Goal: Transaction & Acquisition: Purchase product/service

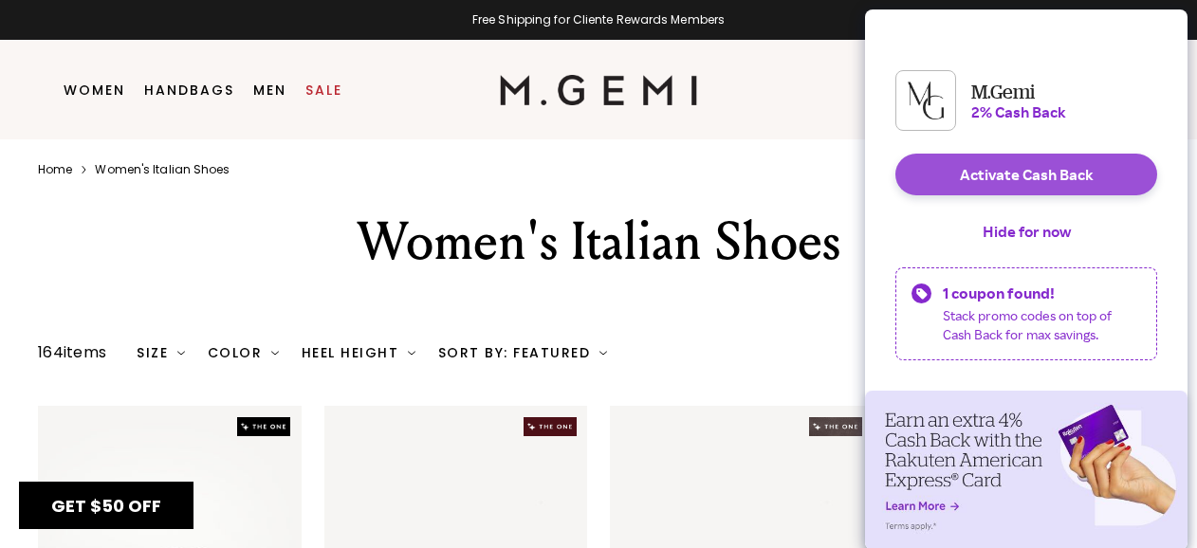
click at [985, 188] on button "Activate Cash Back" at bounding box center [1026, 175] width 262 height 42
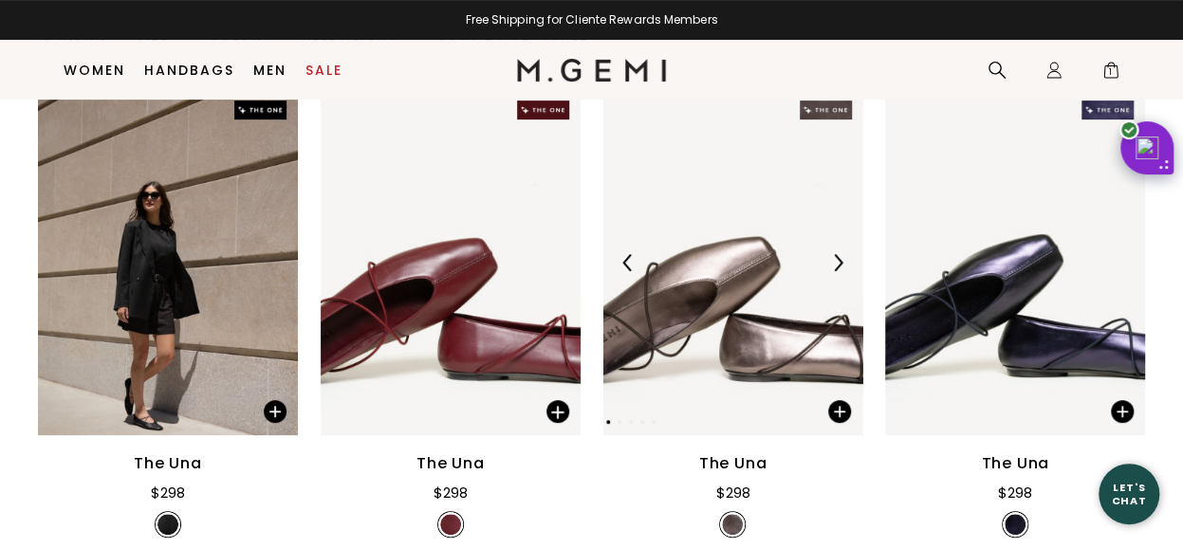
scroll to position [340, 0]
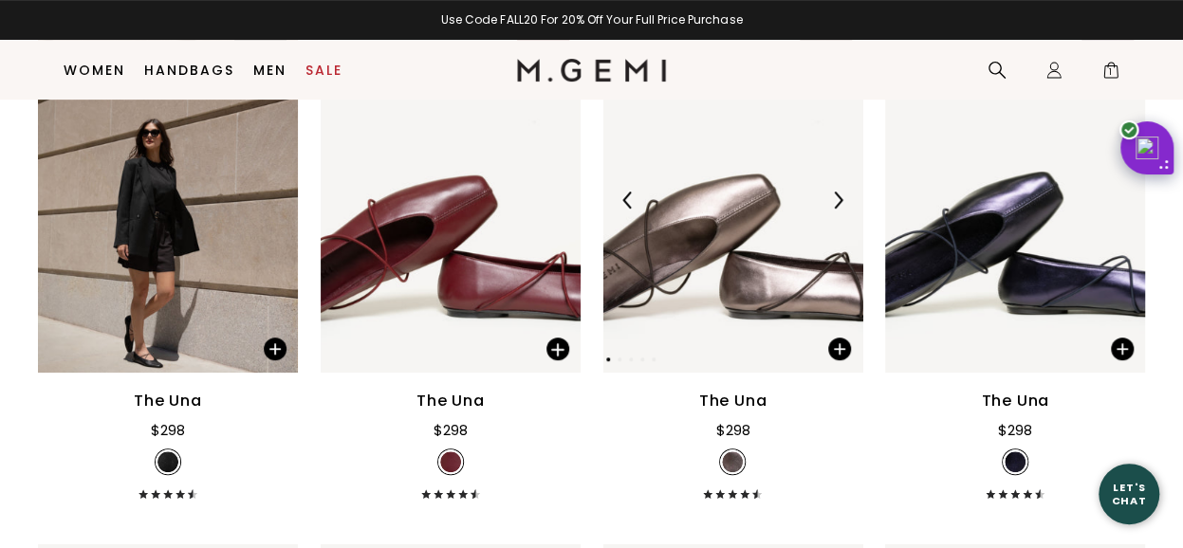
click at [711, 242] on img at bounding box center [733, 200] width 260 height 346
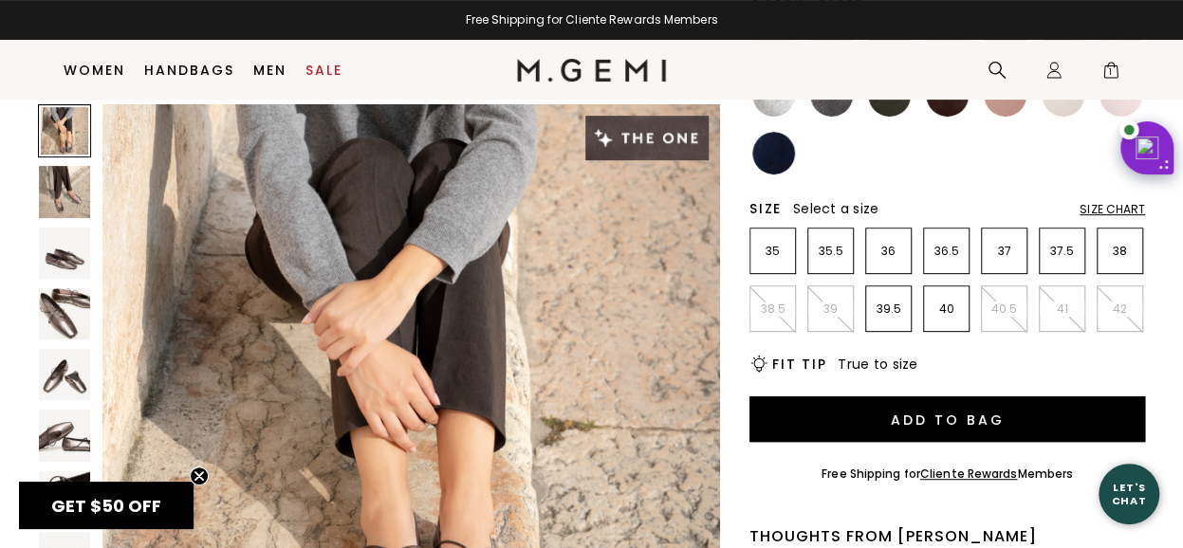
scroll to position [340, 0]
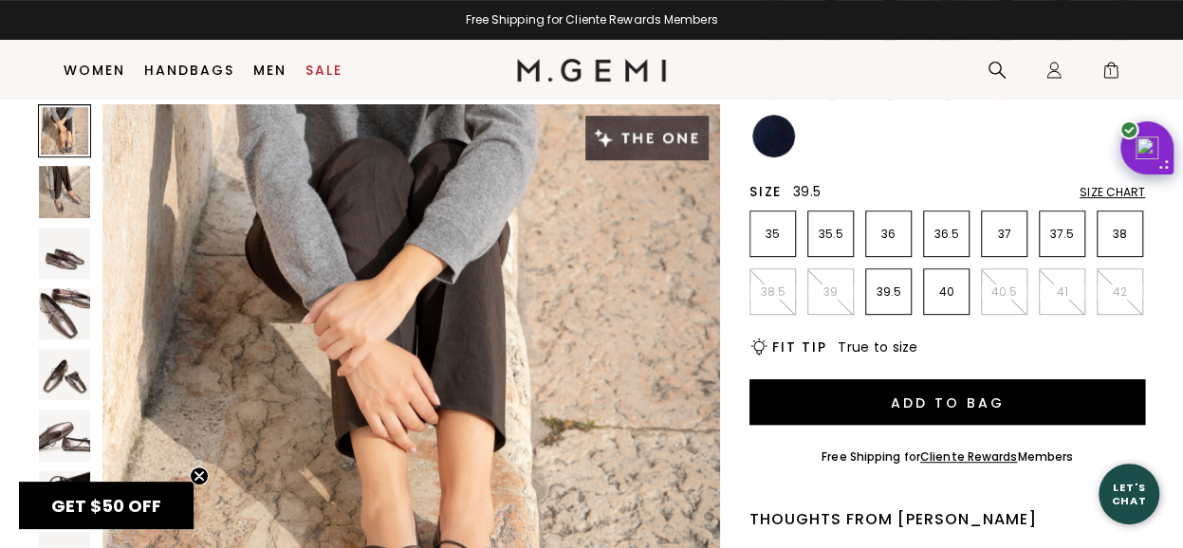
click at [878, 299] on p "39.5" at bounding box center [888, 292] width 45 height 15
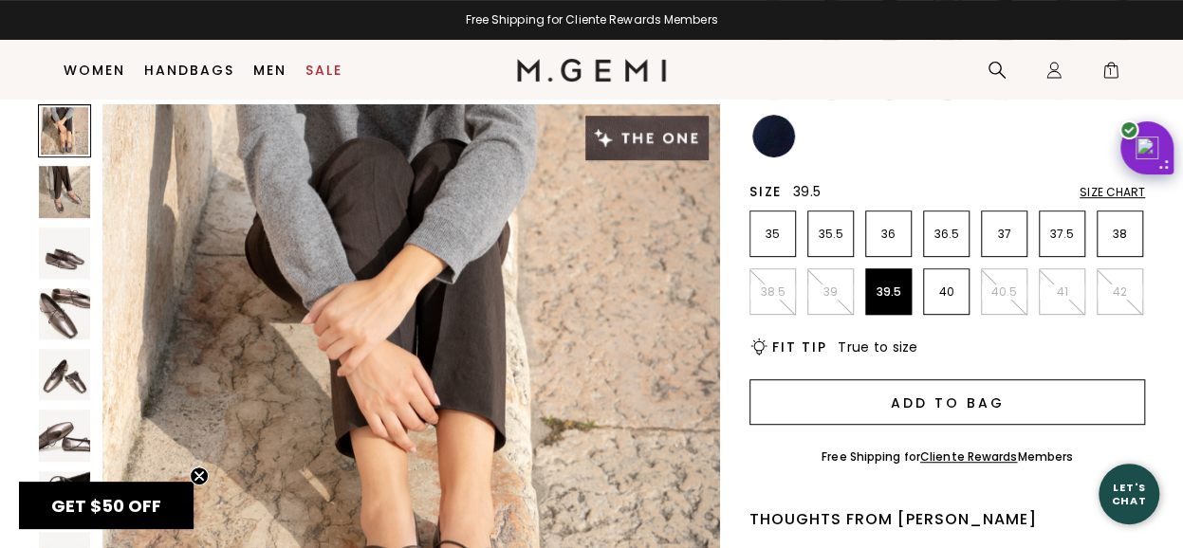
scroll to position [0, 0]
click at [907, 411] on button "Add to Bag" at bounding box center [947, 402] width 396 height 46
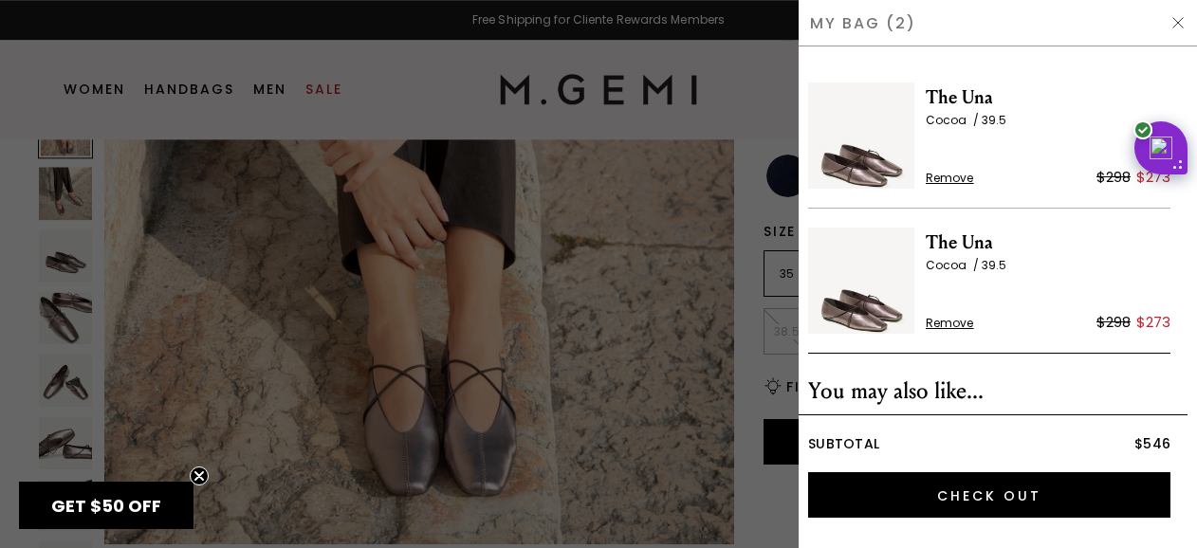
click at [949, 325] on span "Remove" at bounding box center [950, 323] width 48 height 15
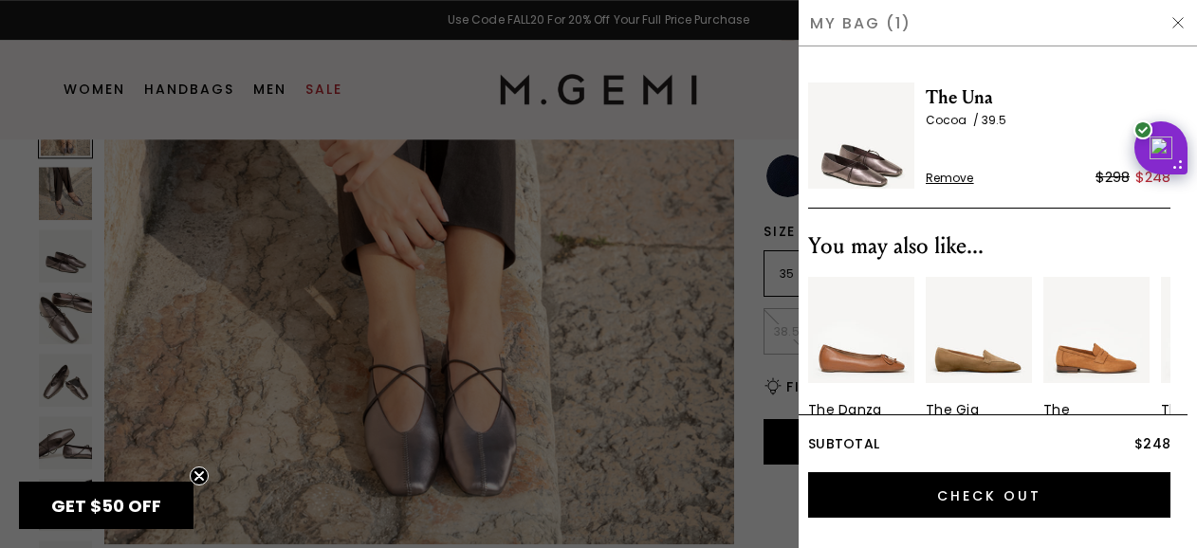
click at [1094, 341] on img "3 / 10" at bounding box center [1096, 330] width 106 height 106
click at [1178, 24] on img at bounding box center [1178, 22] width 15 height 15
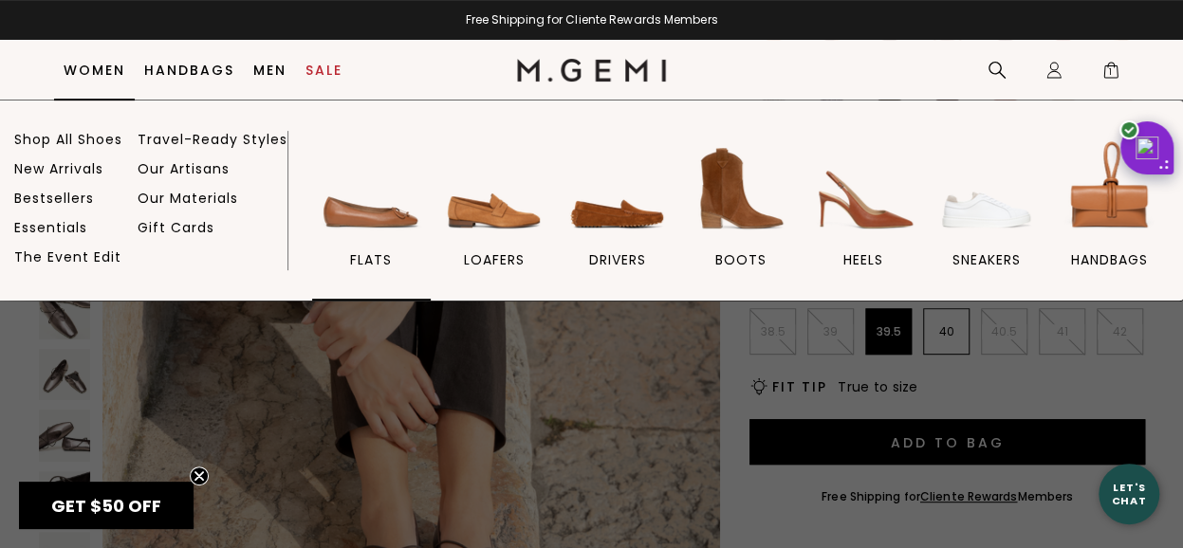
click at [360, 234] on img at bounding box center [371, 189] width 106 height 106
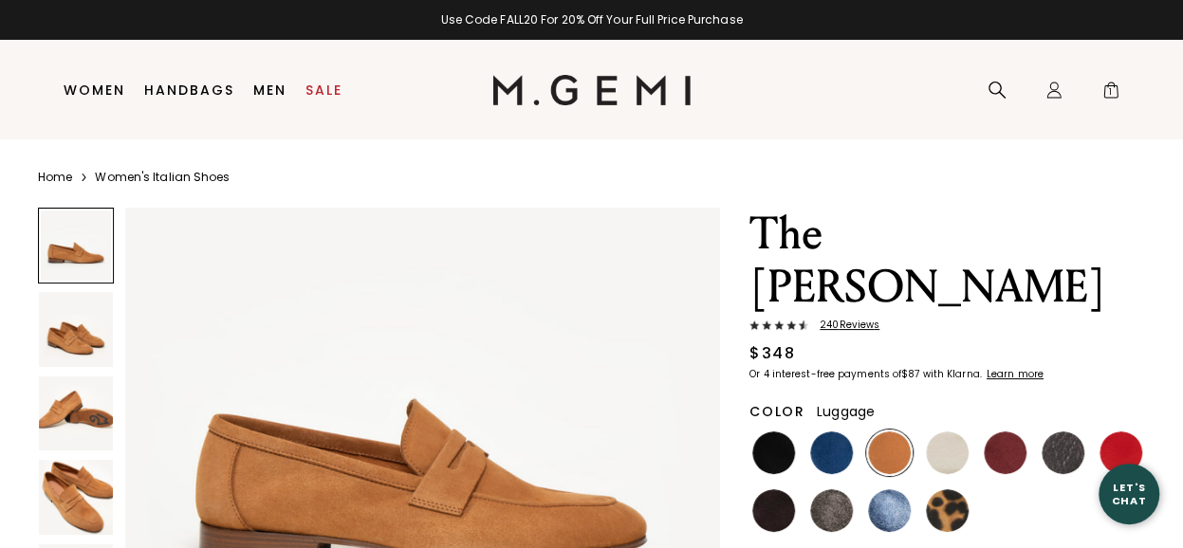
scroll to position [95, 0]
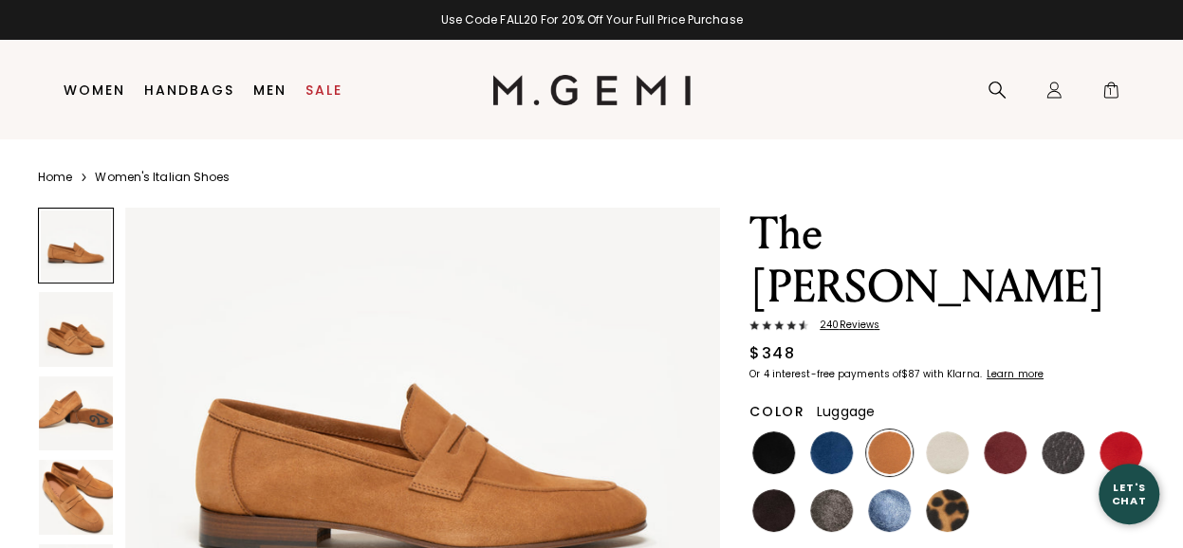
click at [843, 489] on img at bounding box center [831, 510] width 43 height 43
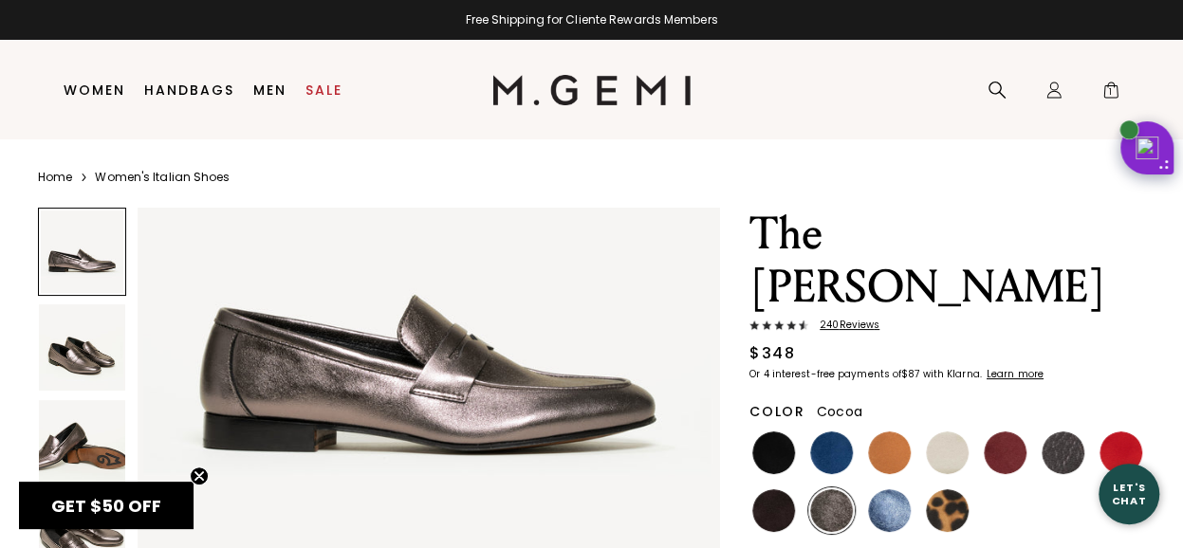
scroll to position [190, 0]
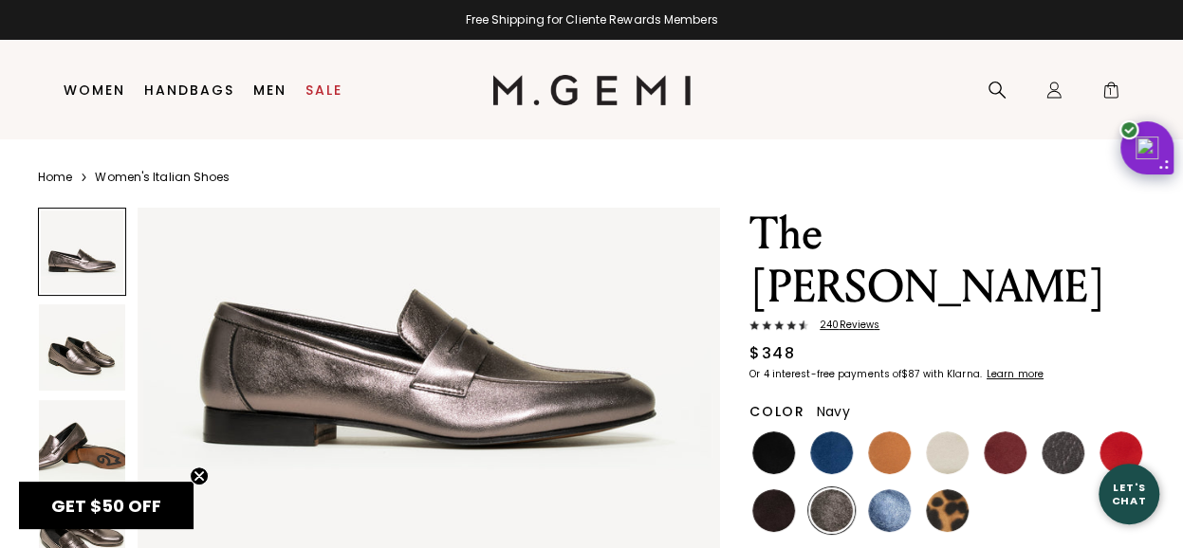
click at [842, 432] on img at bounding box center [831, 453] width 43 height 43
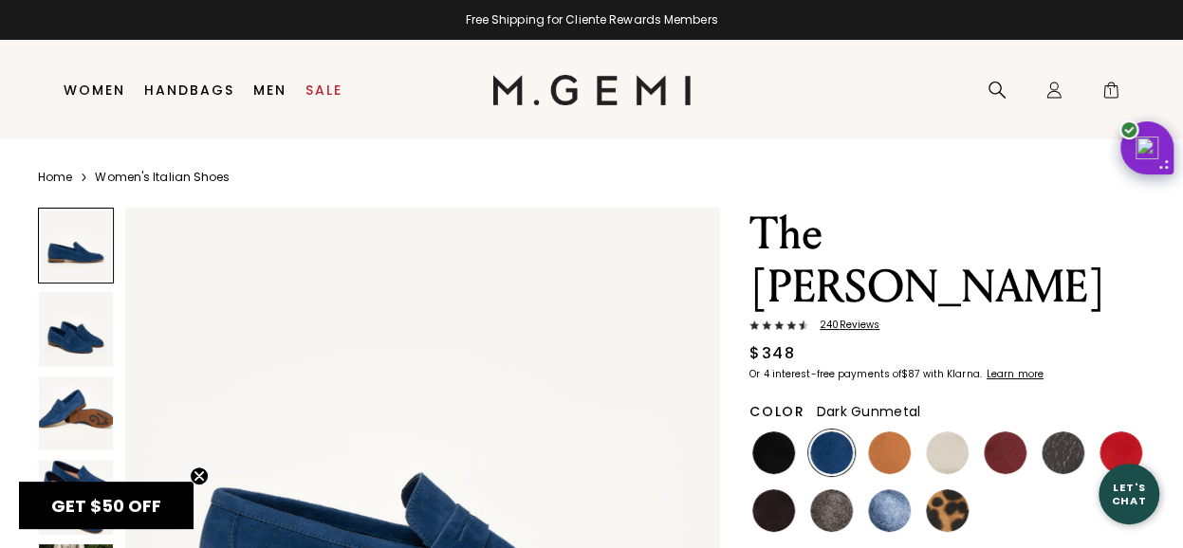
click at [1061, 432] on img at bounding box center [1063, 453] width 43 height 43
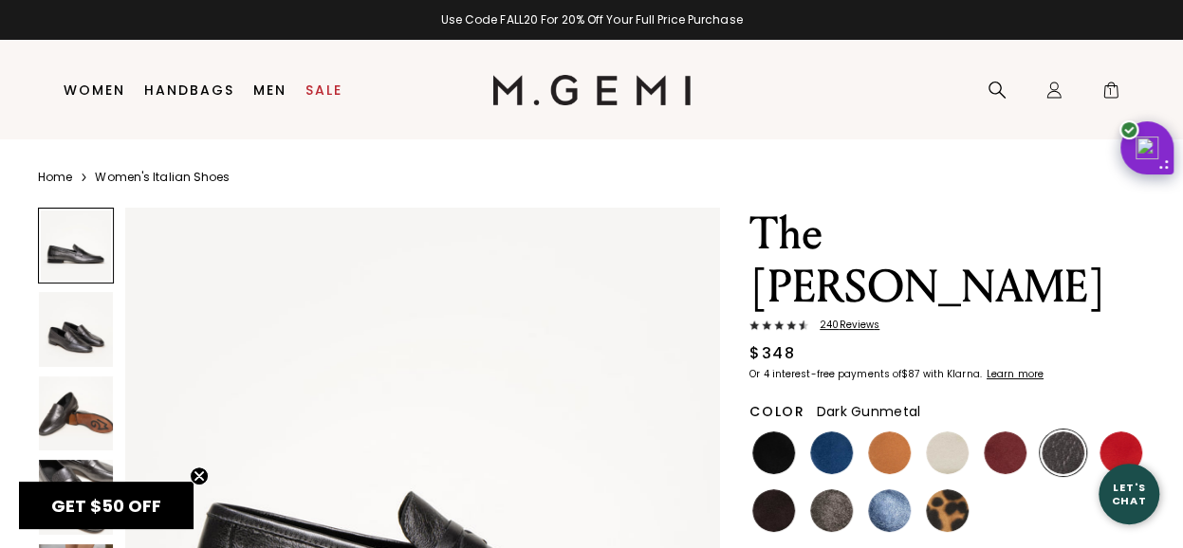
scroll to position [190, 0]
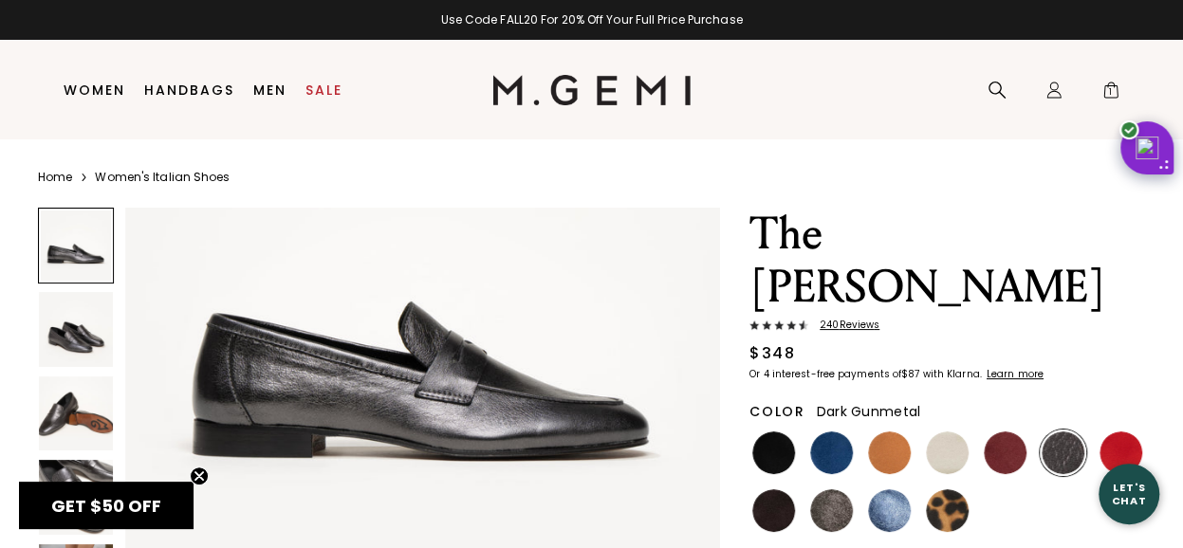
click at [95, 339] on img at bounding box center [76, 329] width 74 height 74
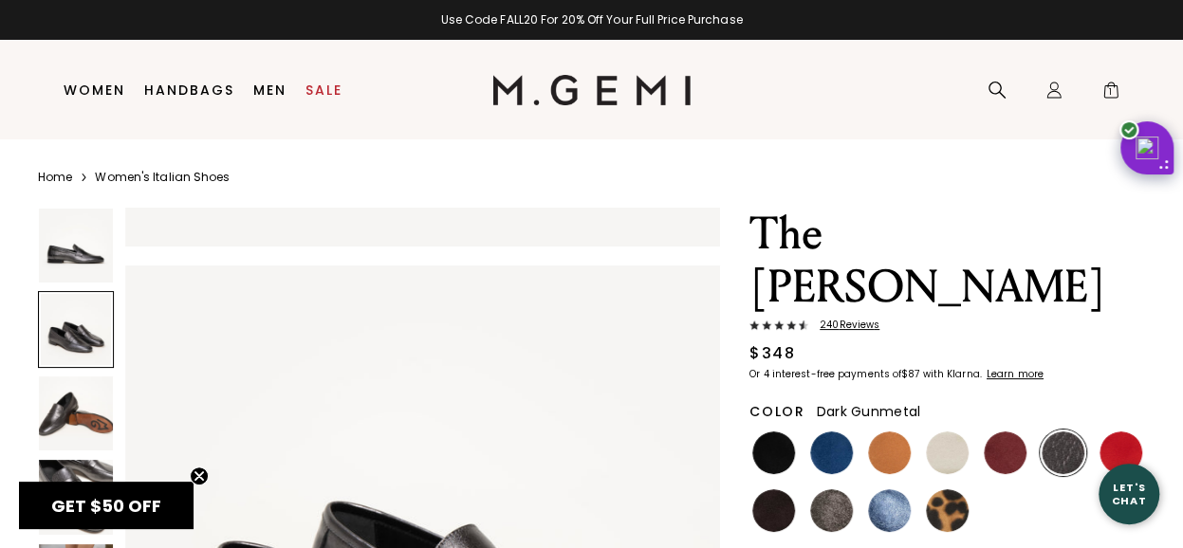
scroll to position [599, 0]
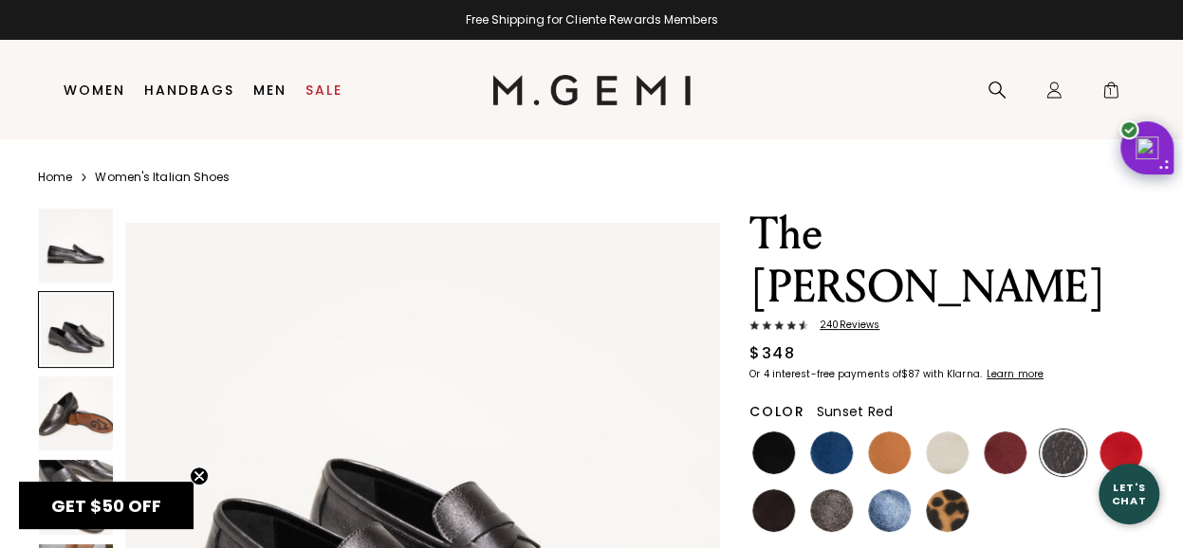
click at [1107, 432] on img at bounding box center [1120, 453] width 43 height 43
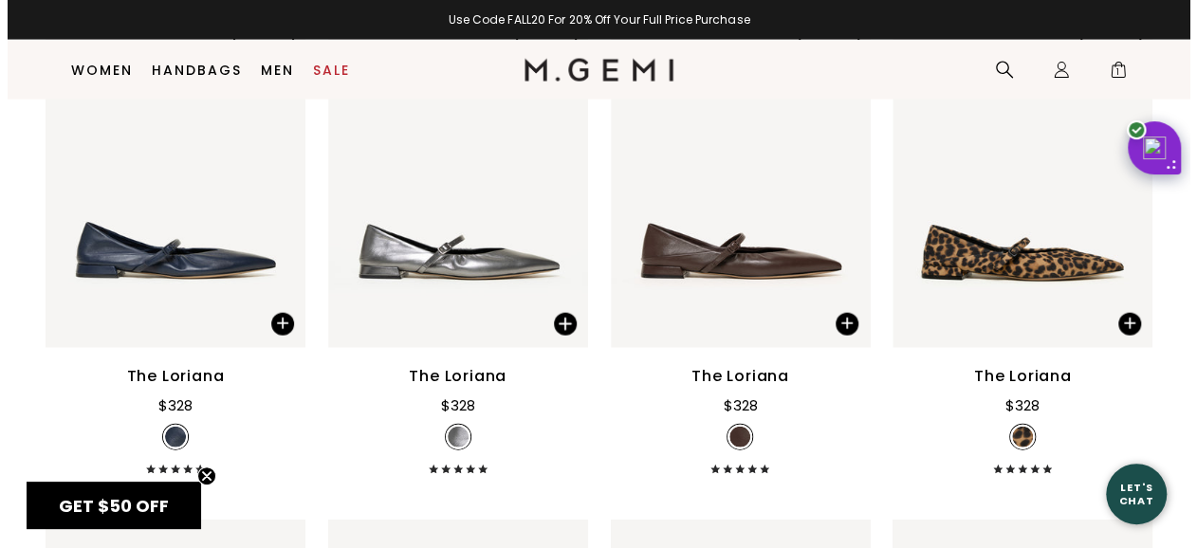
scroll to position [5607, 0]
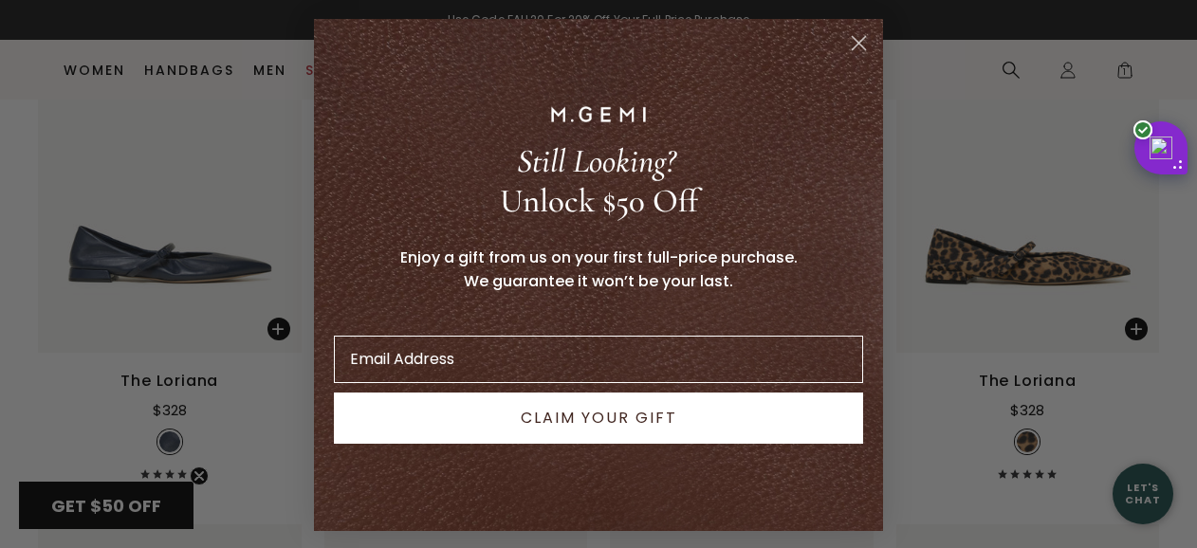
drag, startPoint x: 855, startPoint y: 44, endPoint x: 835, endPoint y: 48, distance: 20.5
click at [855, 43] on circle "Close dialog" at bounding box center [858, 43] width 31 height 31
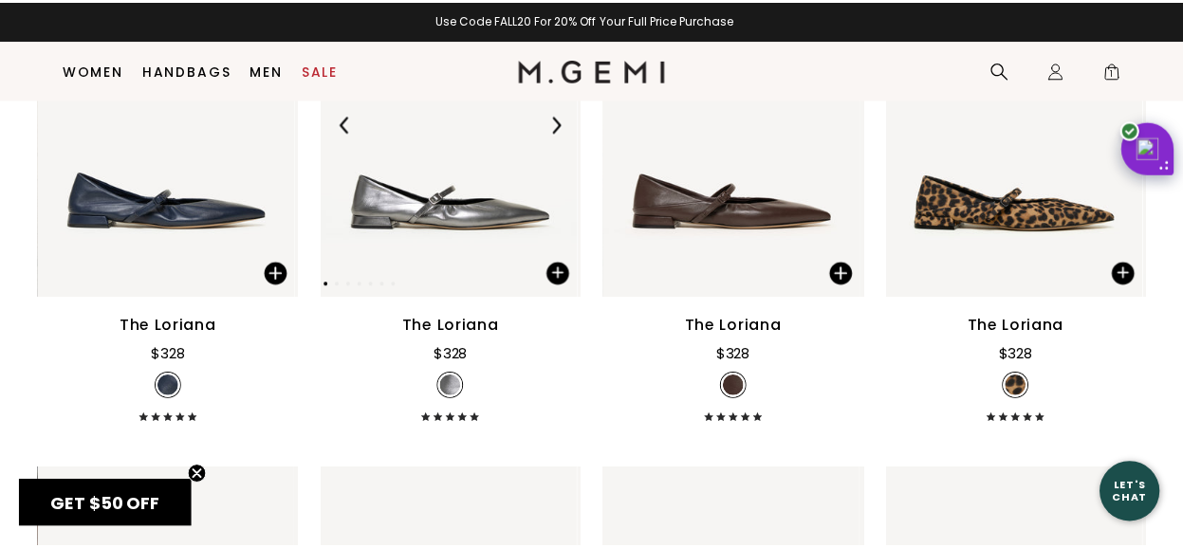
scroll to position [5557, 0]
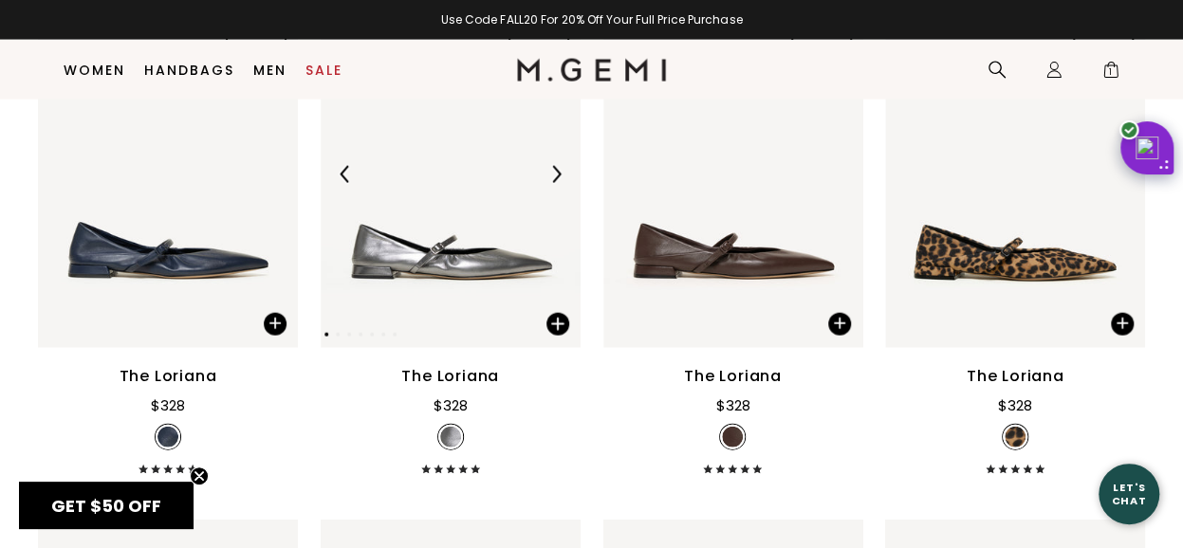
click at [486, 303] on img at bounding box center [451, 174] width 260 height 346
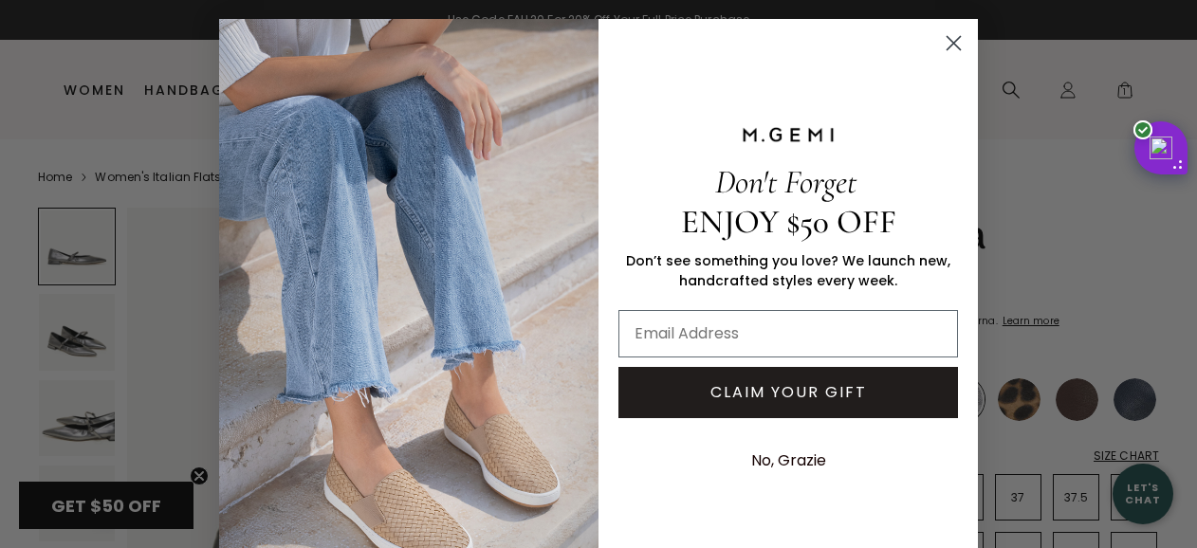
click at [960, 45] on circle "Close dialog" at bounding box center [953, 43] width 31 height 31
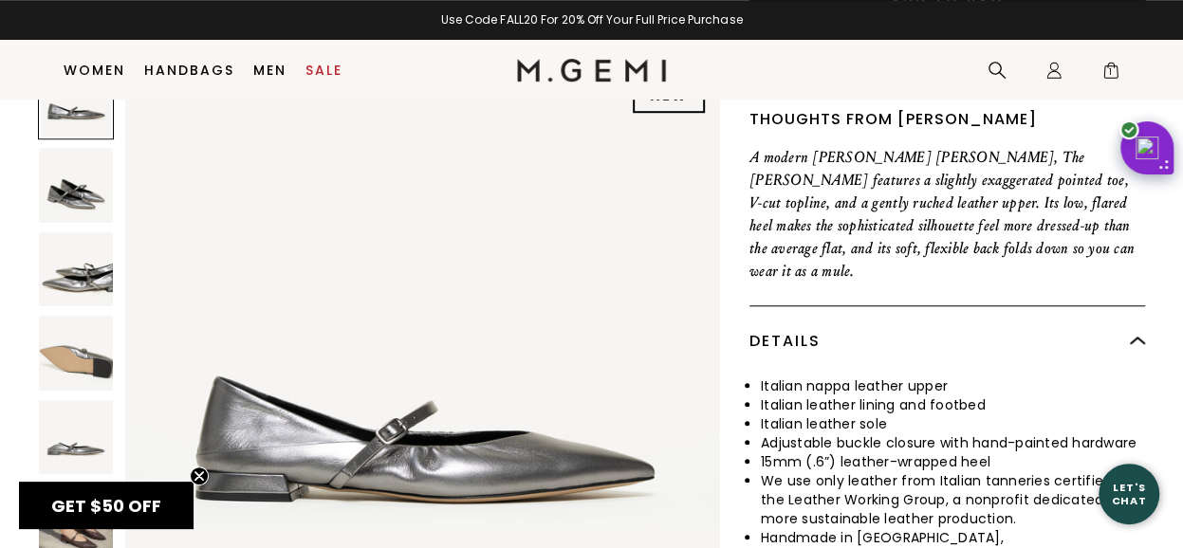
scroll to position [909, 0]
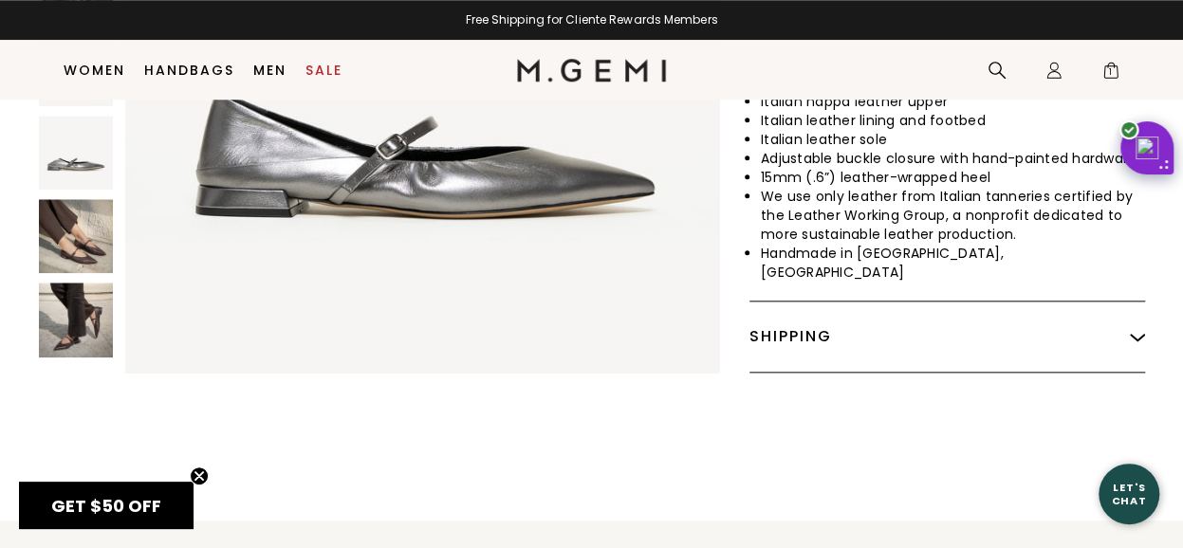
click at [82, 285] on img at bounding box center [76, 320] width 74 height 74
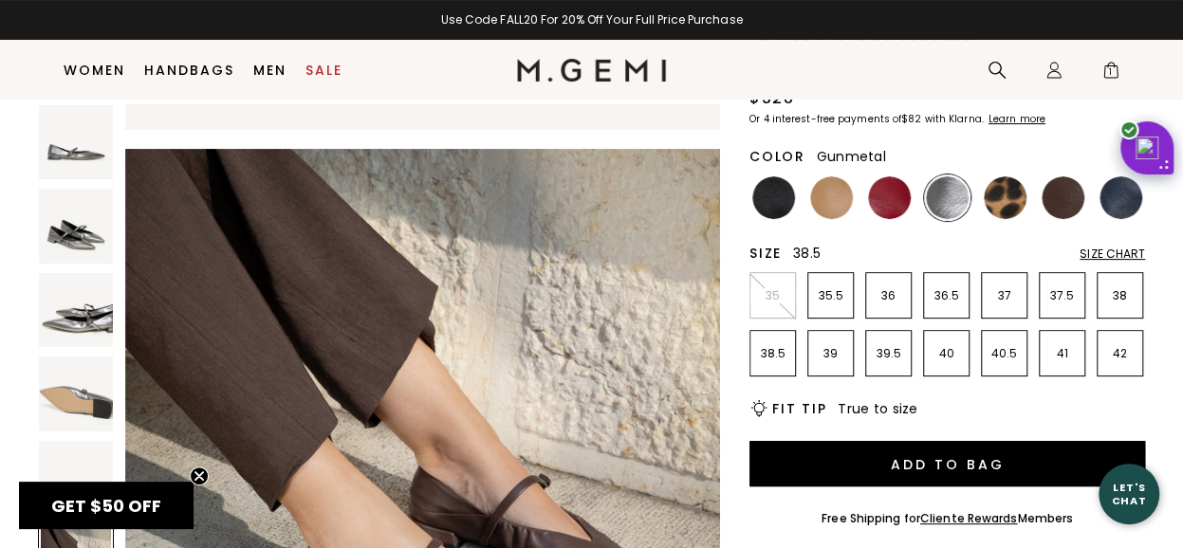
scroll to position [55, 0]
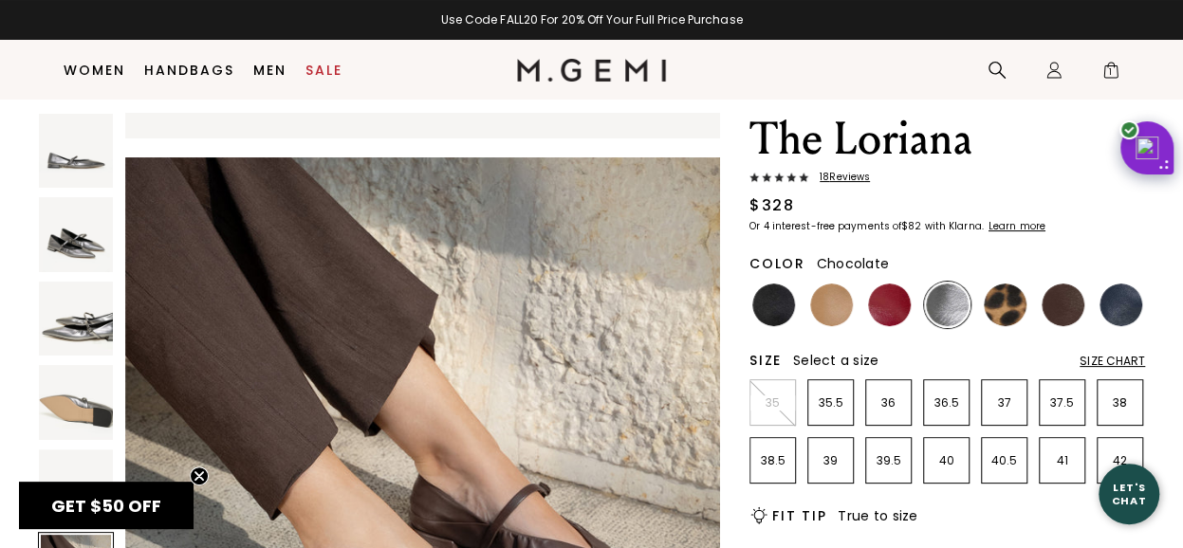
click at [1071, 320] on img at bounding box center [1063, 305] width 43 height 43
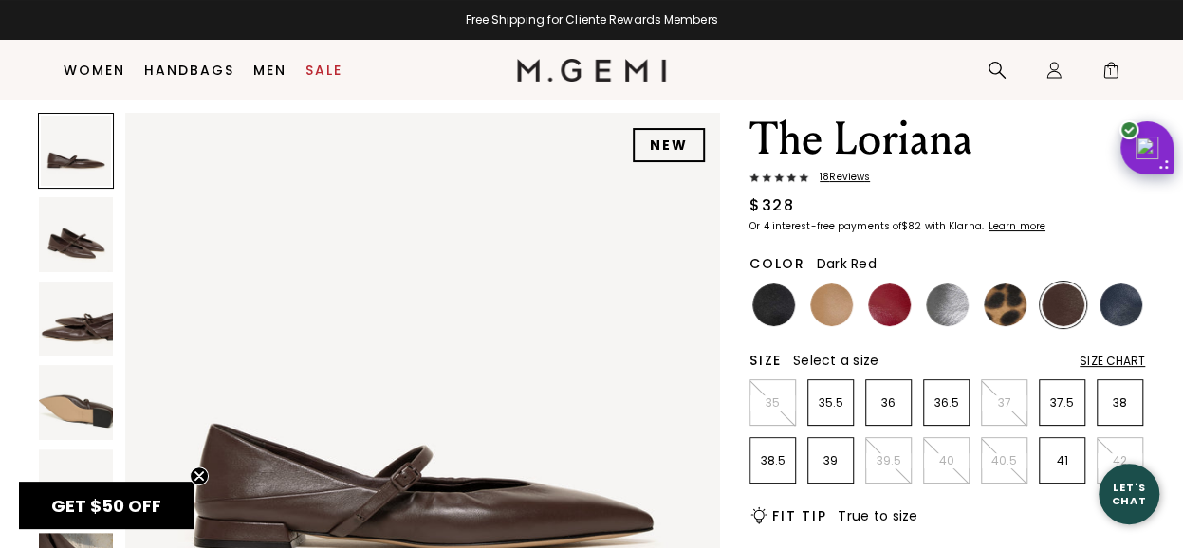
click at [907, 308] on img at bounding box center [889, 305] width 43 height 43
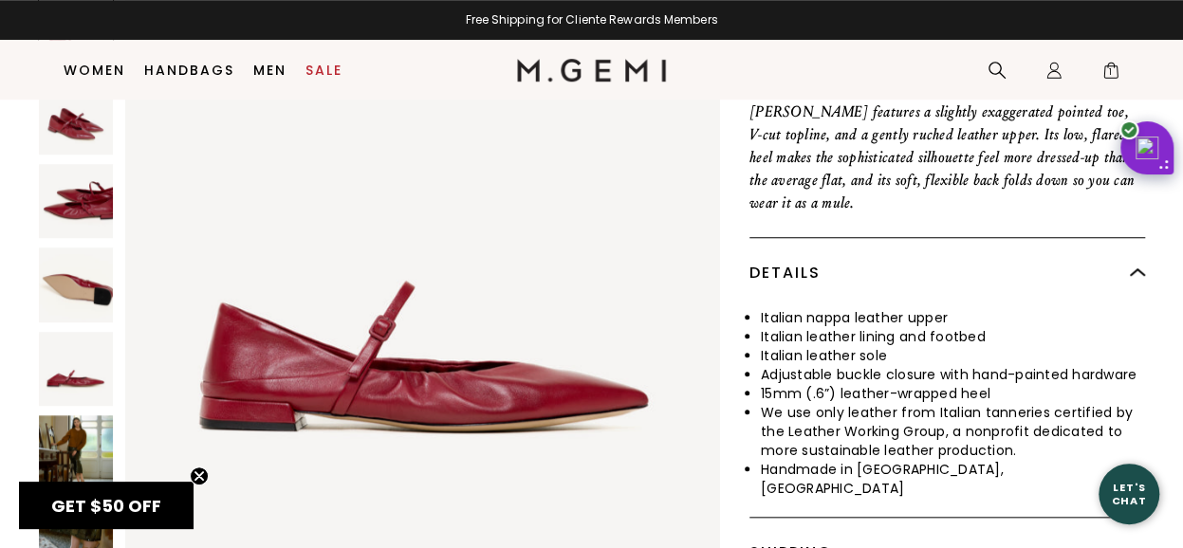
scroll to position [814, 0]
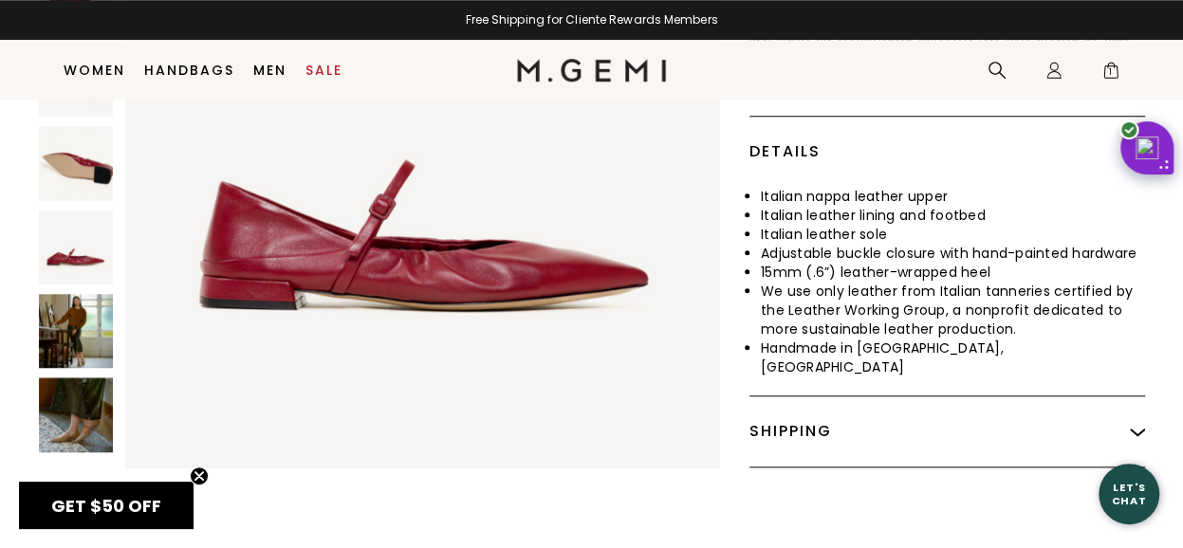
click at [68, 378] on img at bounding box center [76, 415] width 74 height 74
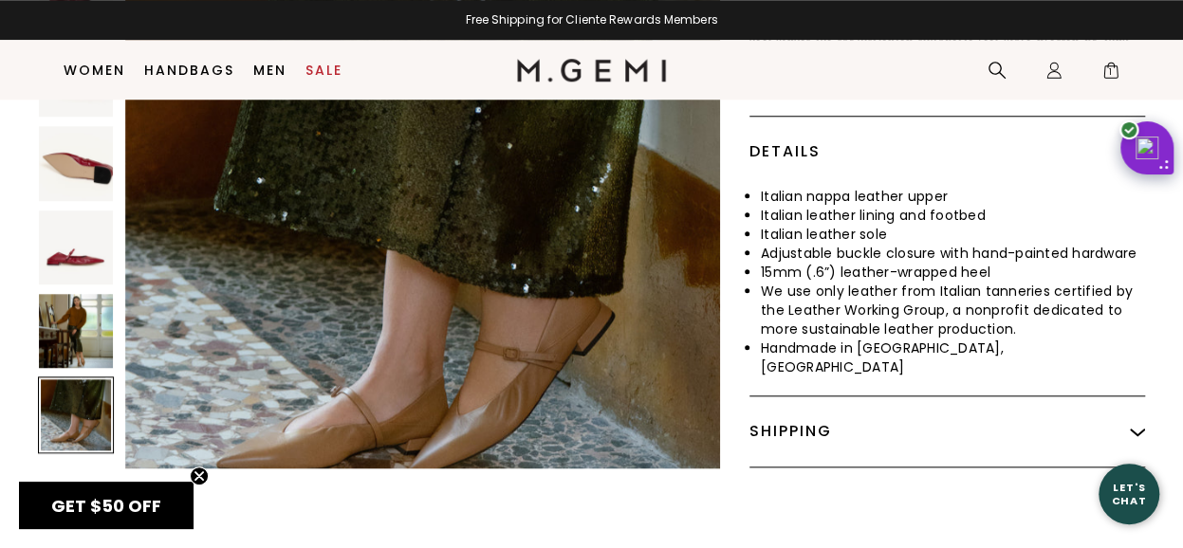
click at [78, 325] on img at bounding box center [76, 331] width 74 height 74
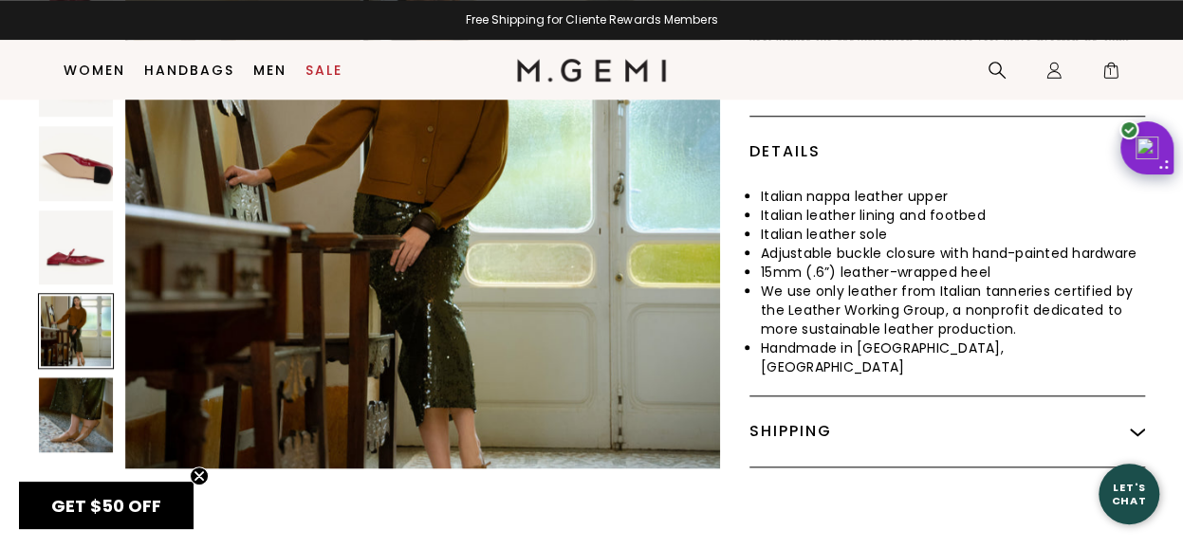
scroll to position [2993, 0]
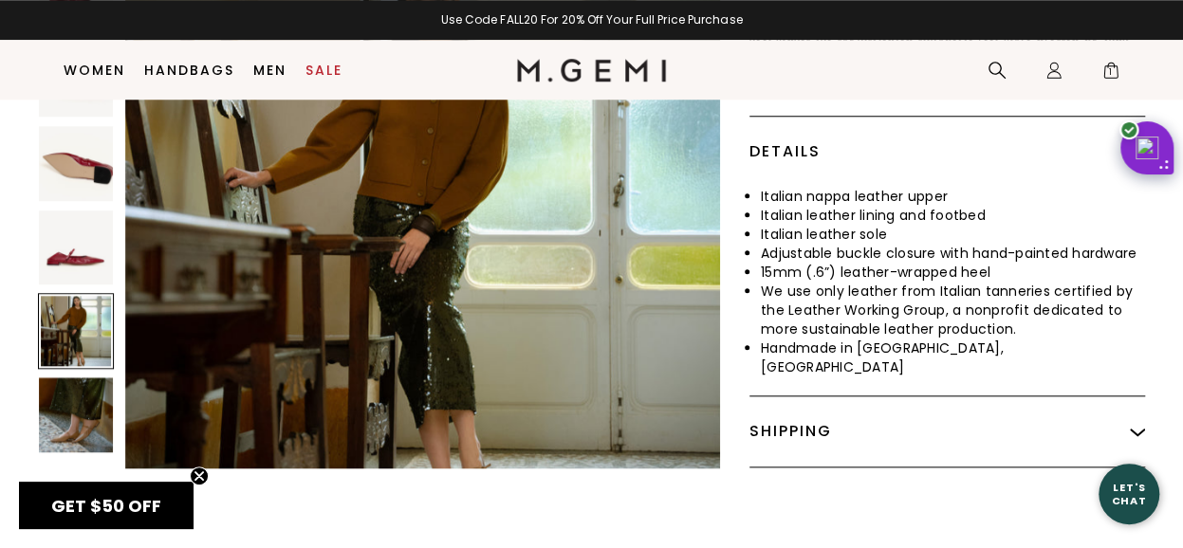
click at [101, 228] on img at bounding box center [76, 247] width 74 height 74
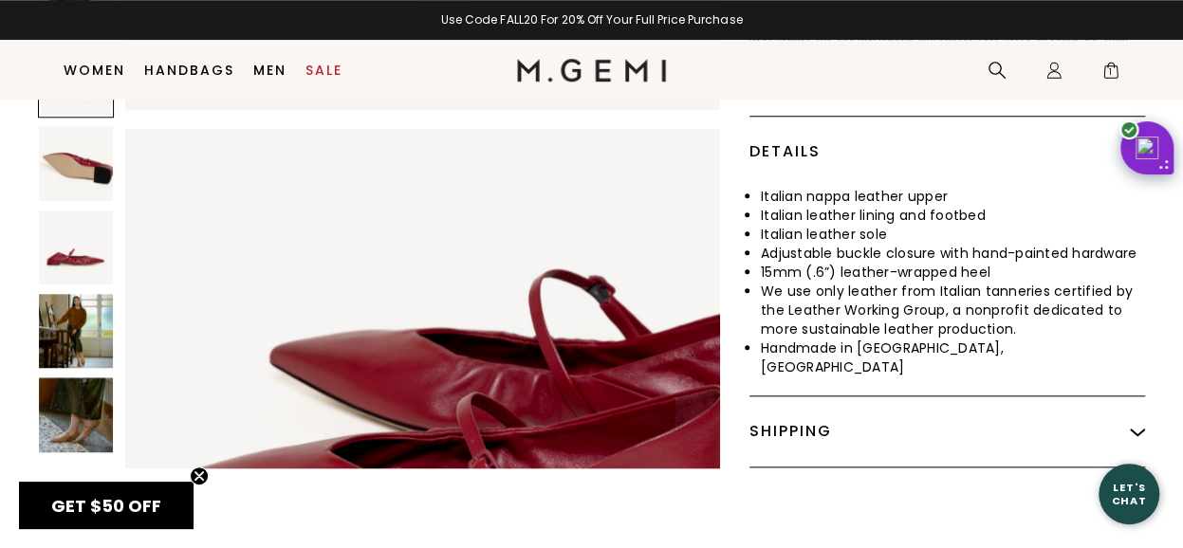
click at [68, 137] on img at bounding box center [76, 163] width 74 height 74
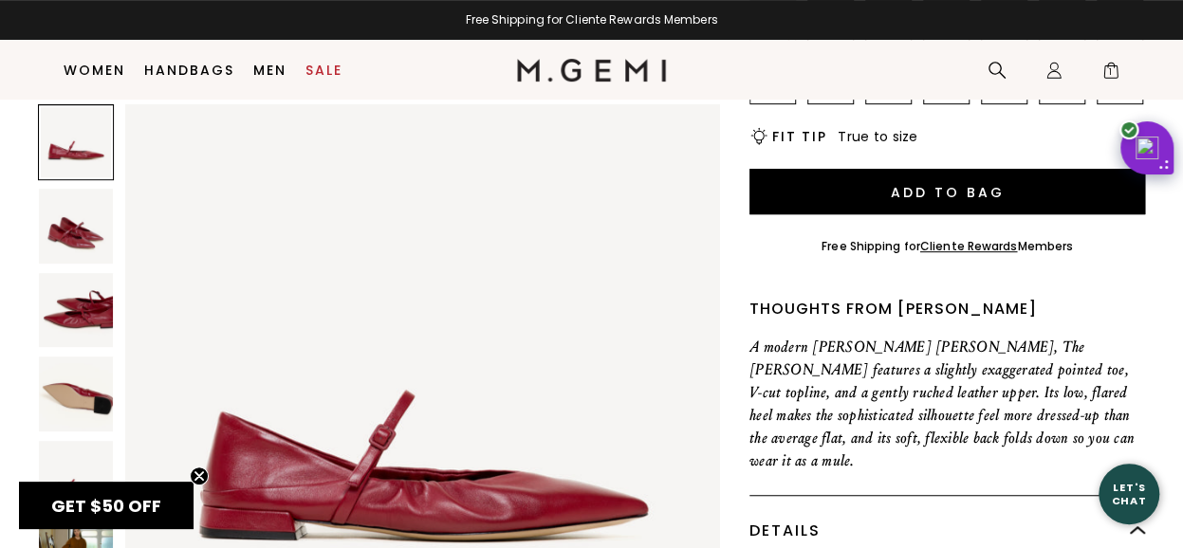
scroll to position [55, 0]
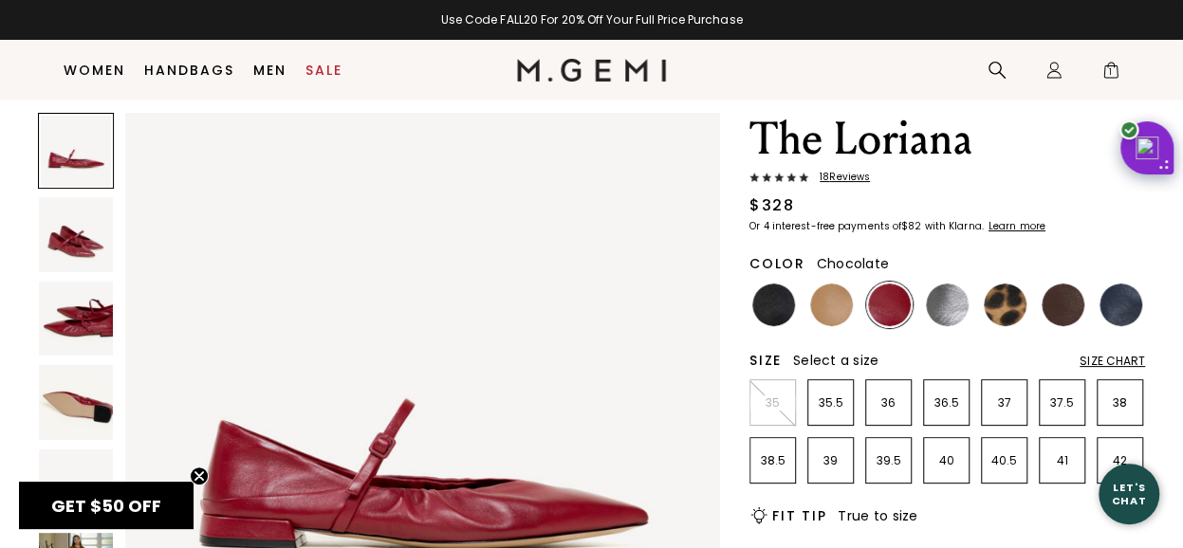
click at [1057, 315] on img at bounding box center [1063, 305] width 43 height 43
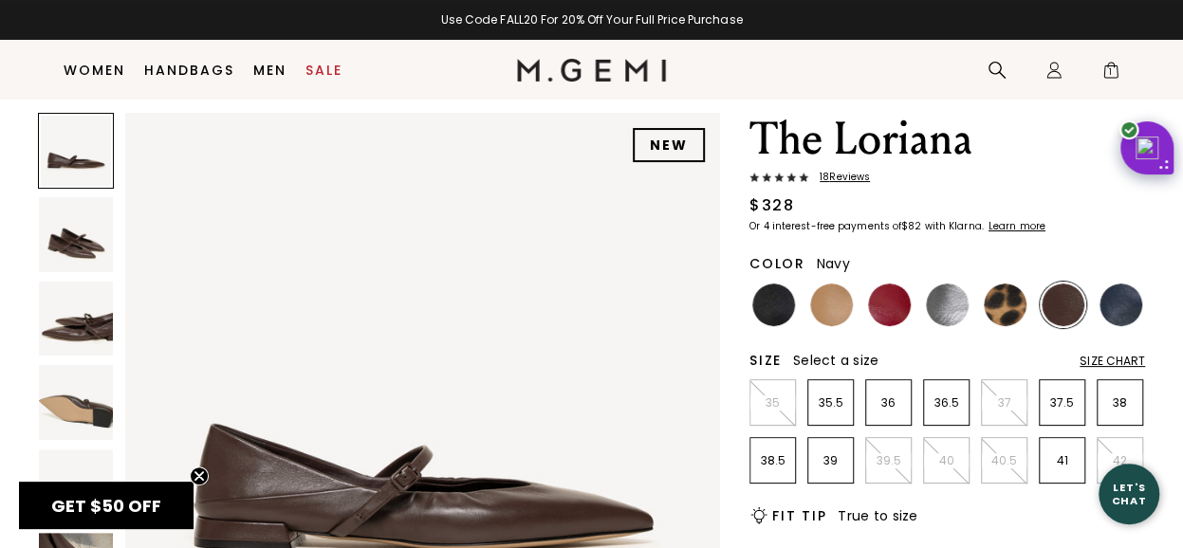
click at [1136, 305] on img at bounding box center [1120, 305] width 43 height 43
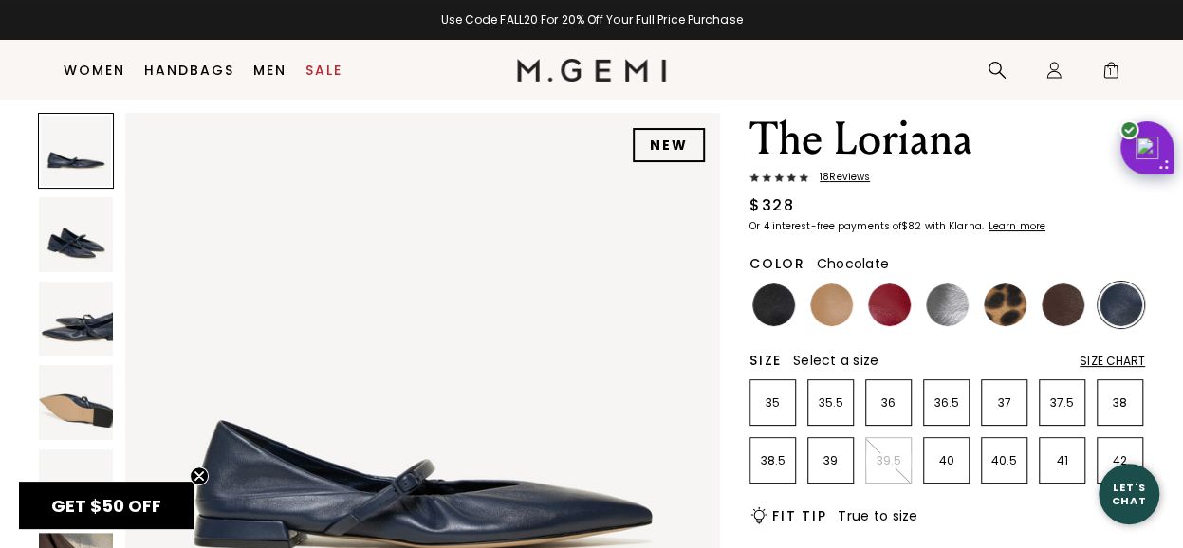
click at [1064, 305] on img at bounding box center [1063, 305] width 43 height 43
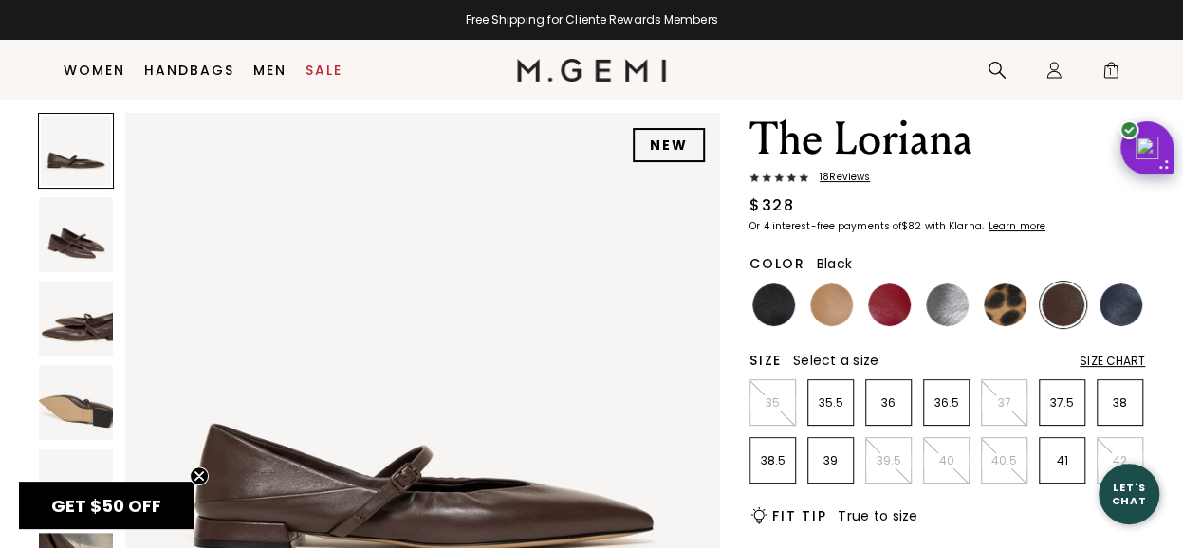
click at [785, 307] on img at bounding box center [773, 305] width 43 height 43
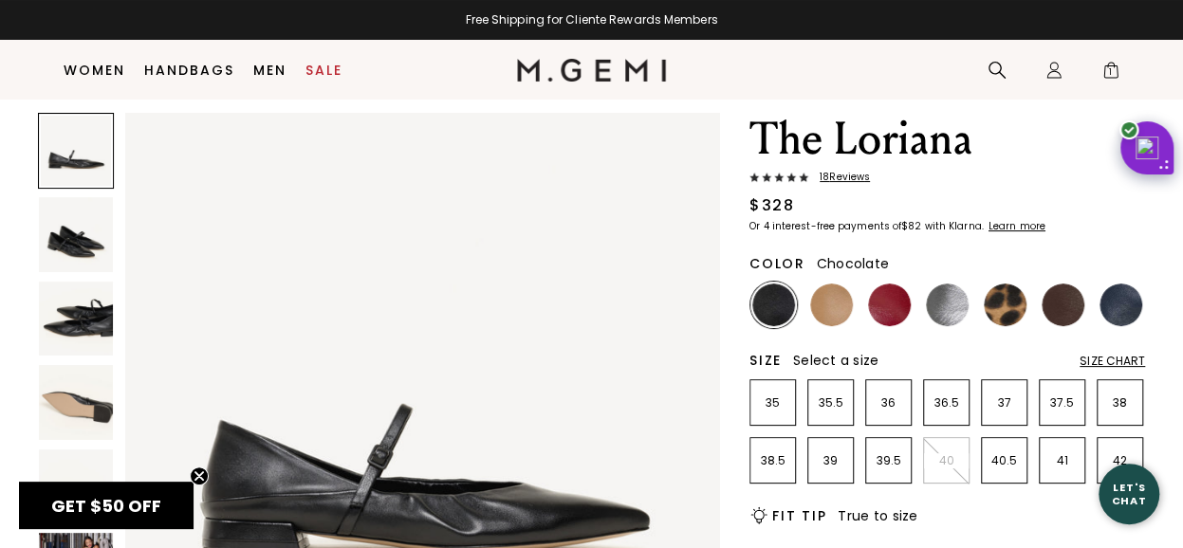
click at [1048, 306] on img at bounding box center [1063, 305] width 43 height 43
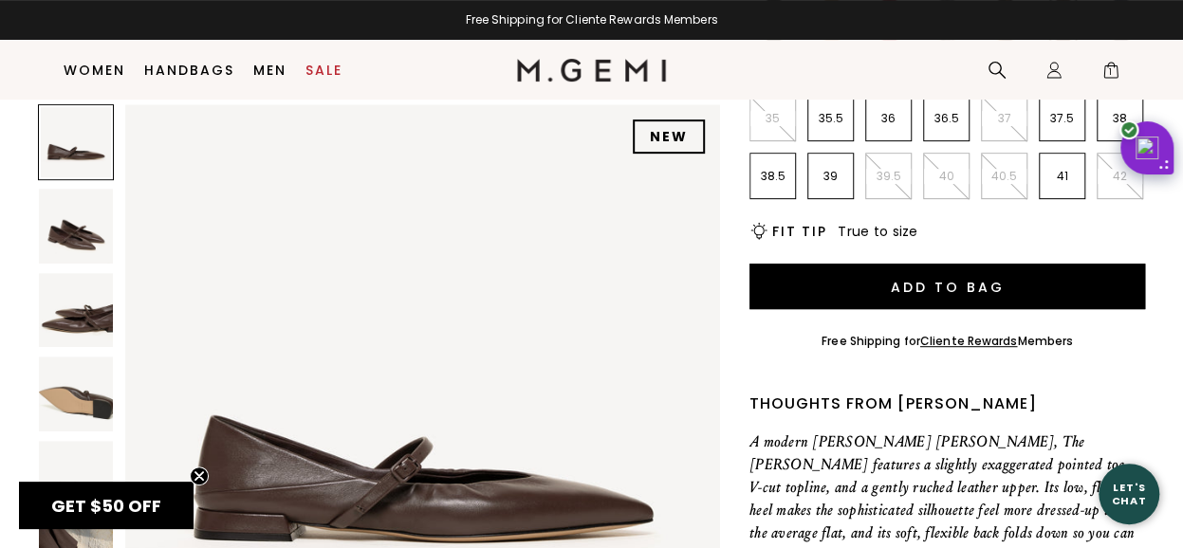
scroll to position [245, 0]
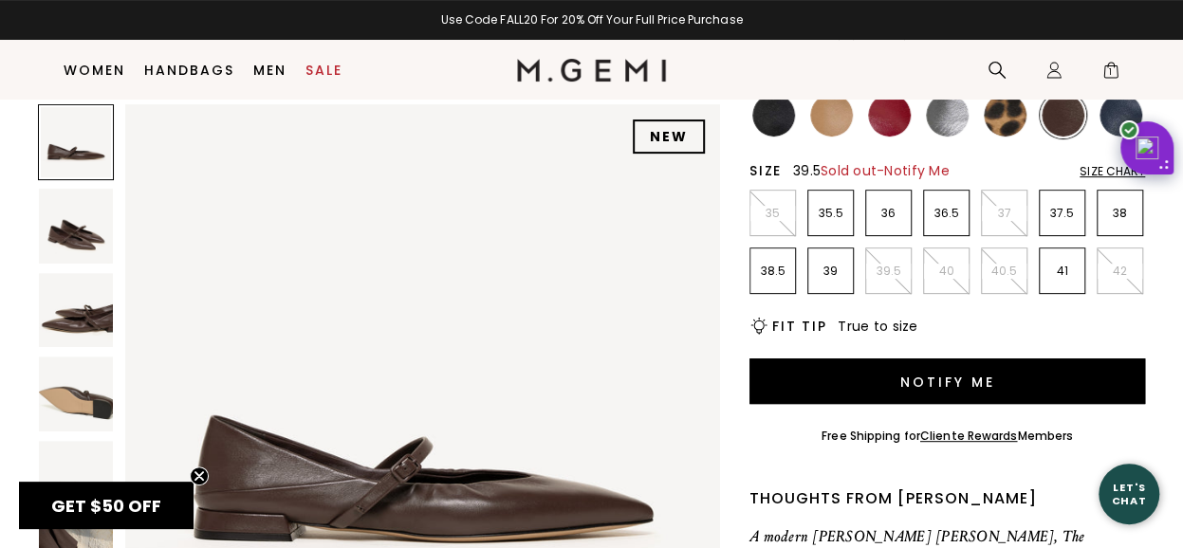
click at [885, 280] on li "39.5" at bounding box center [888, 271] width 46 height 46
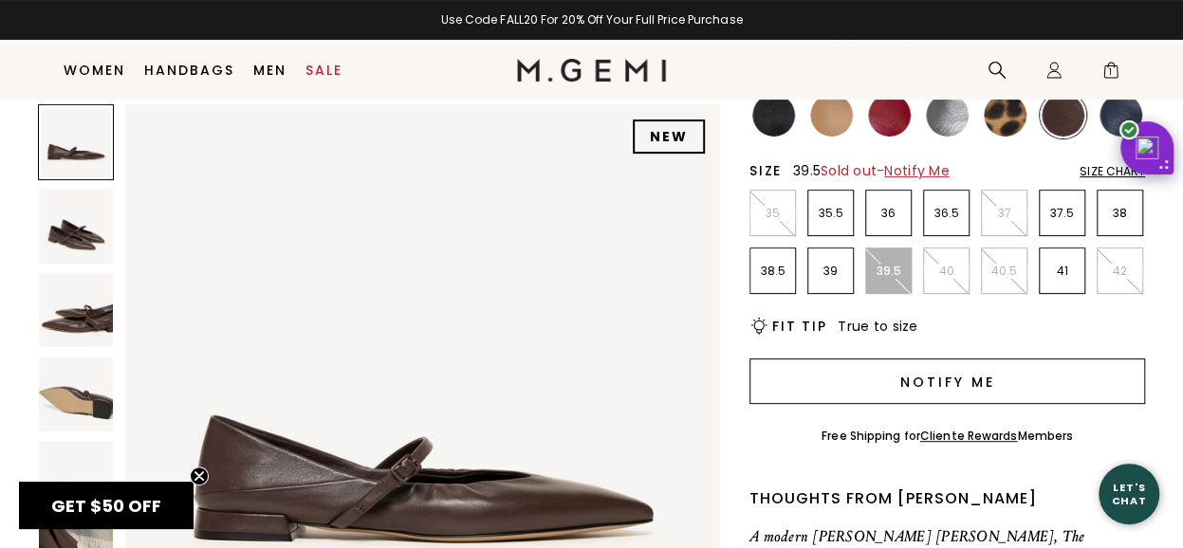
click at [930, 372] on button "Notify Me" at bounding box center [947, 382] width 396 height 46
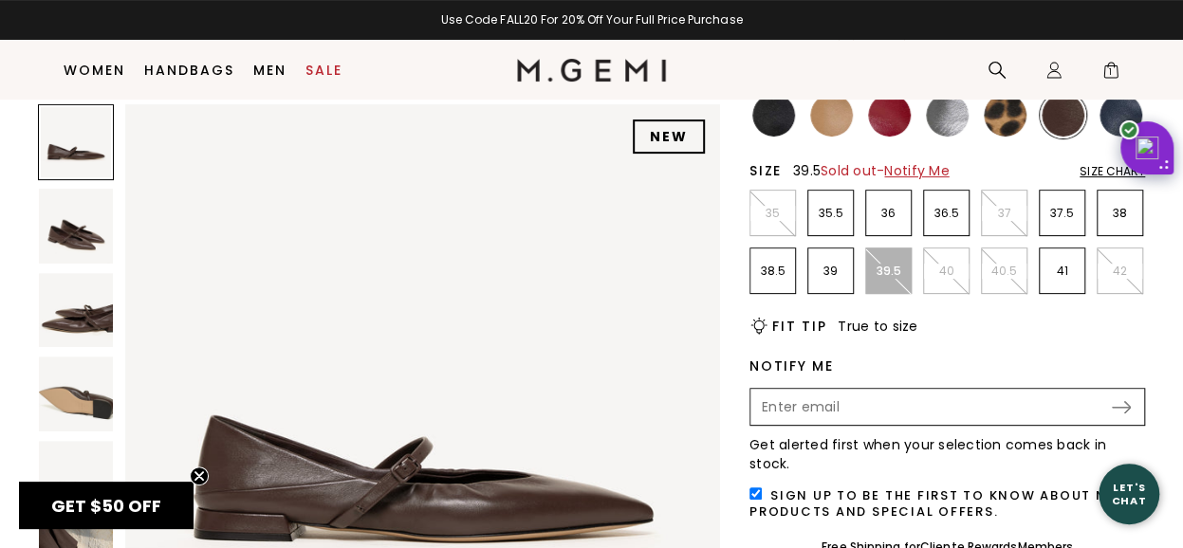
click at [922, 407] on input "Enter your email address to be notified when your selection is back in stock" at bounding box center [931, 407] width 358 height 32
type input "cutemomfor2@gmail.com"
click at [1116, 408] on img at bounding box center [1121, 407] width 19 height 12
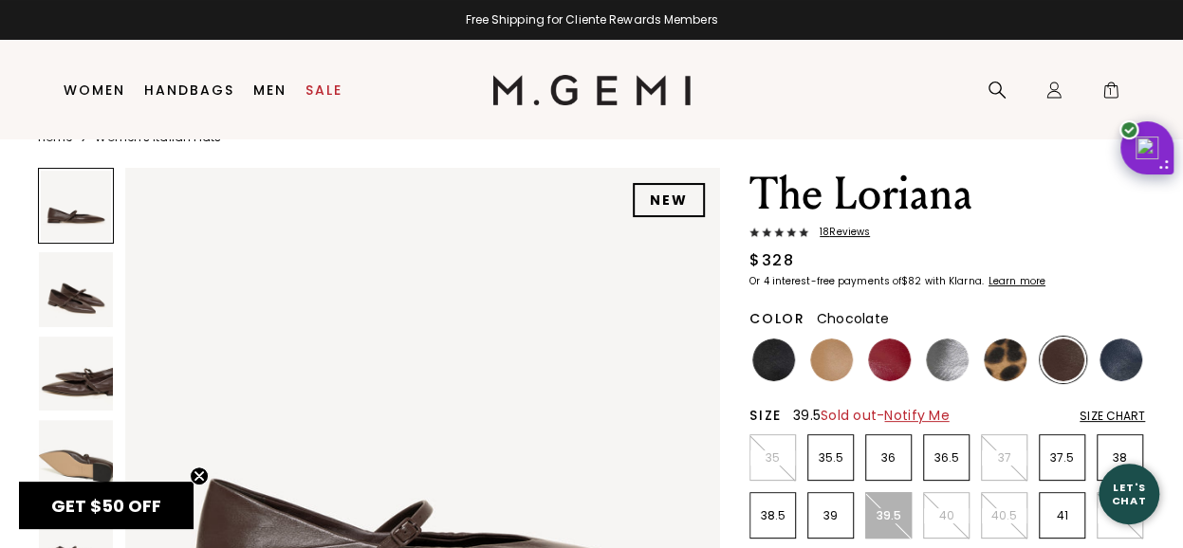
scroll to position [0, 0]
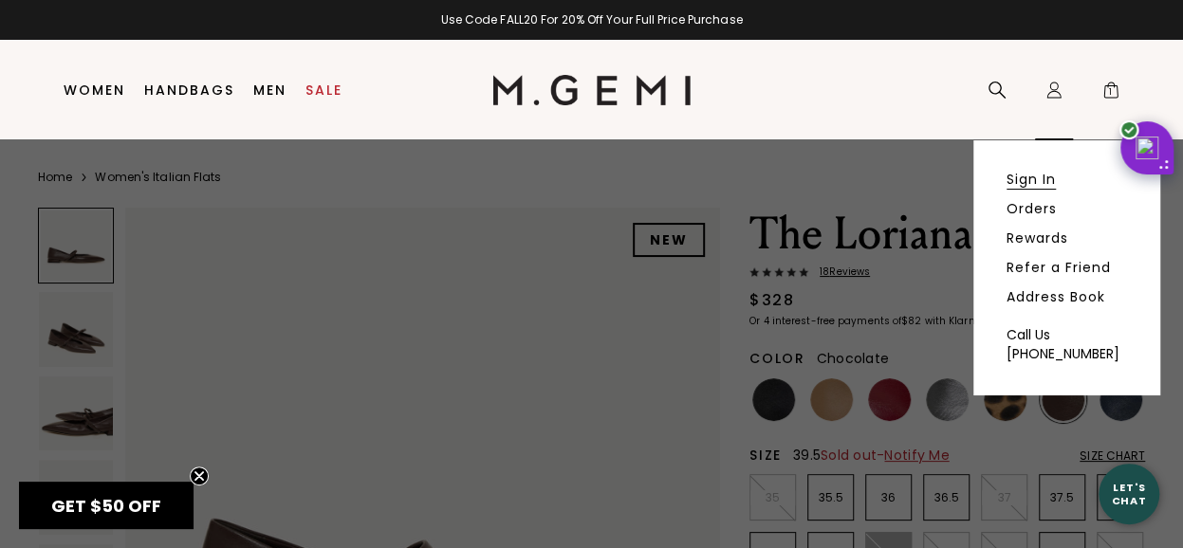
click at [1034, 184] on link "Sign In" at bounding box center [1030, 179] width 49 height 17
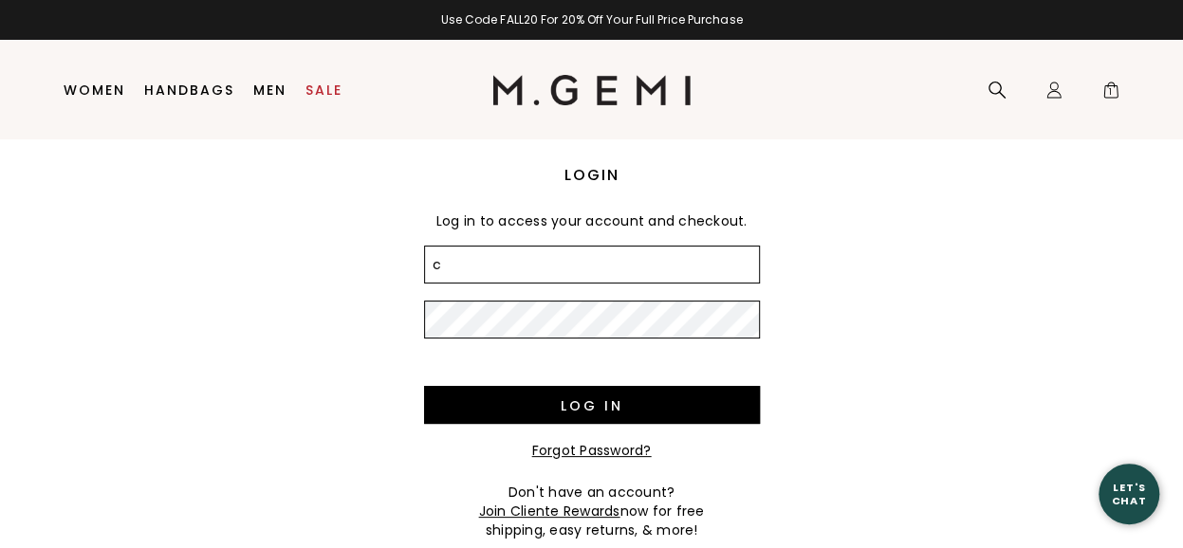
type input "c"
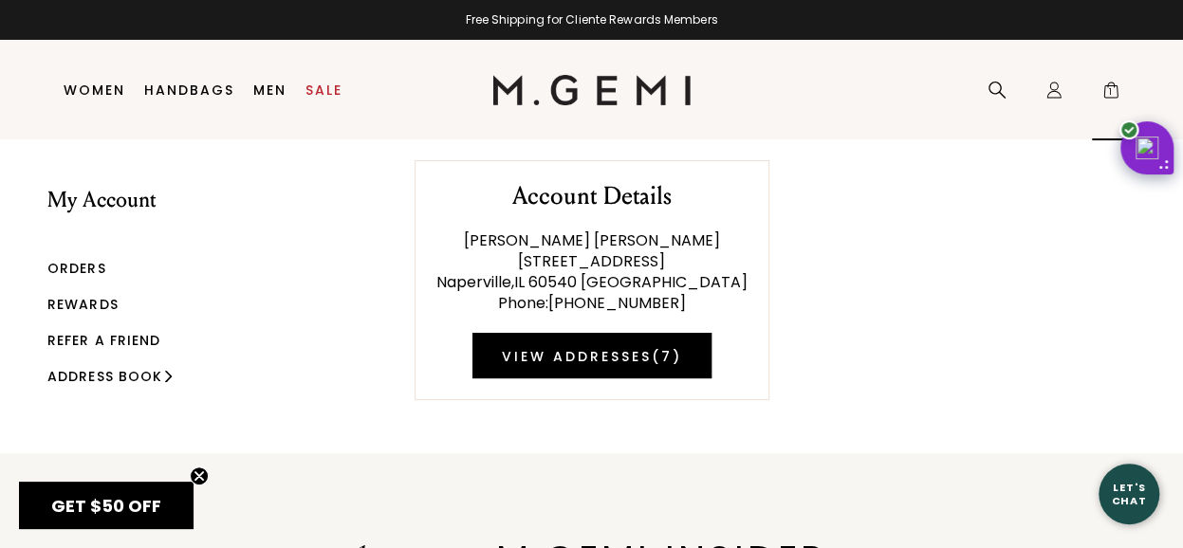
click at [1103, 94] on span "1" at bounding box center [1110, 93] width 19 height 19
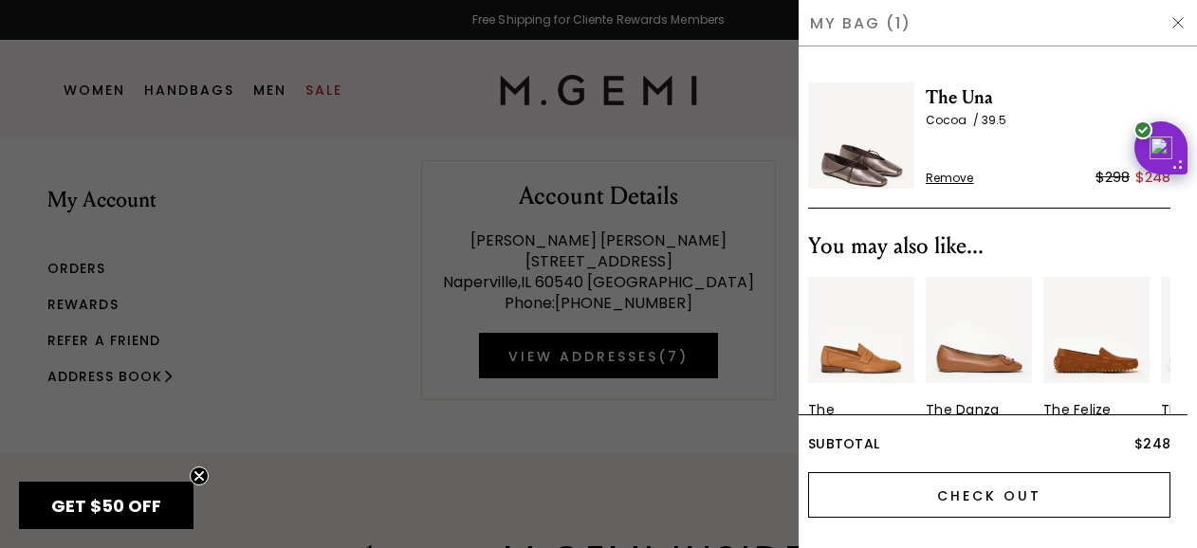
click at [945, 492] on input "Check Out" at bounding box center [989, 495] width 362 height 46
